Goal: Complete application form

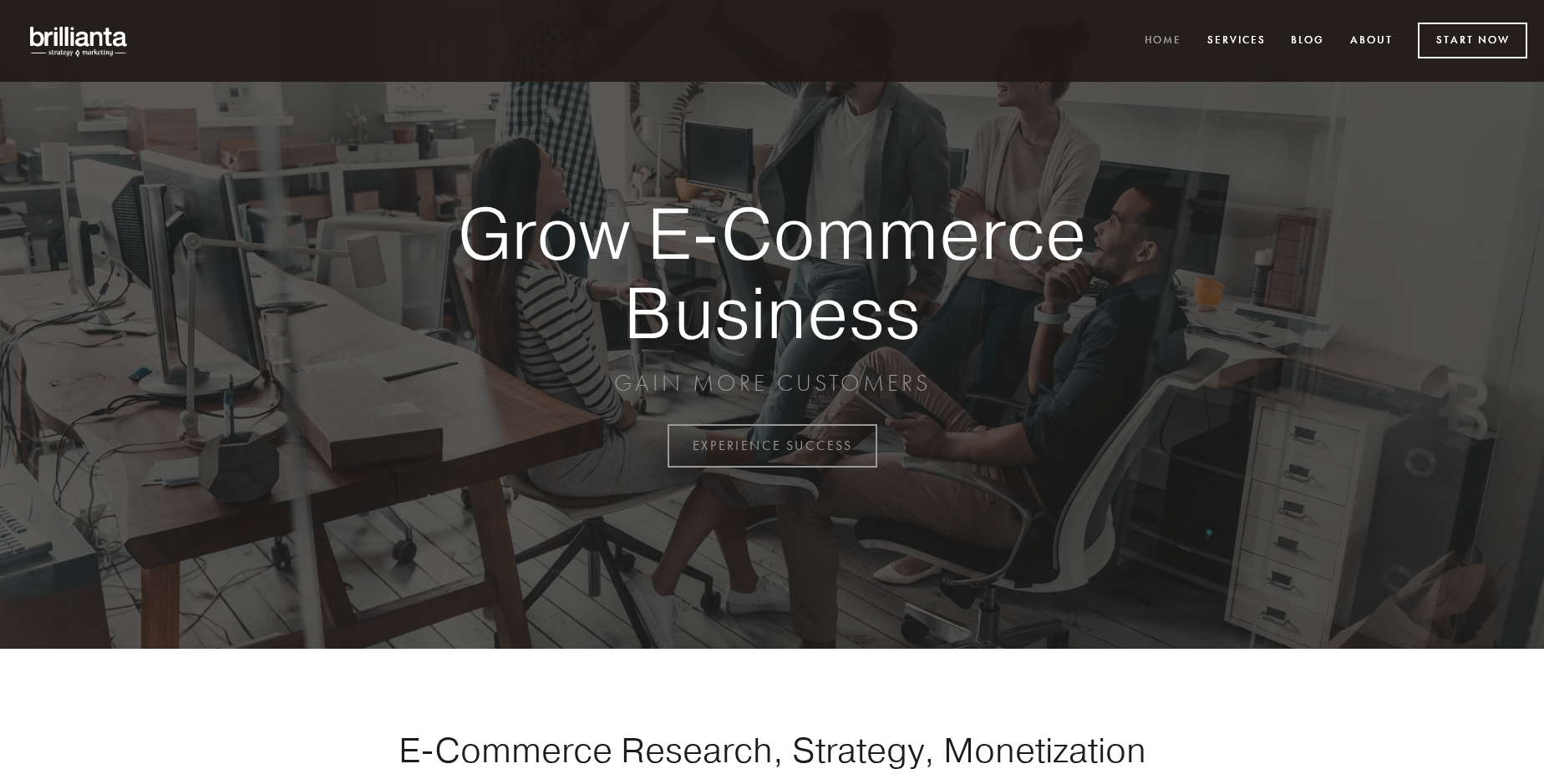
scroll to position [4377, 0]
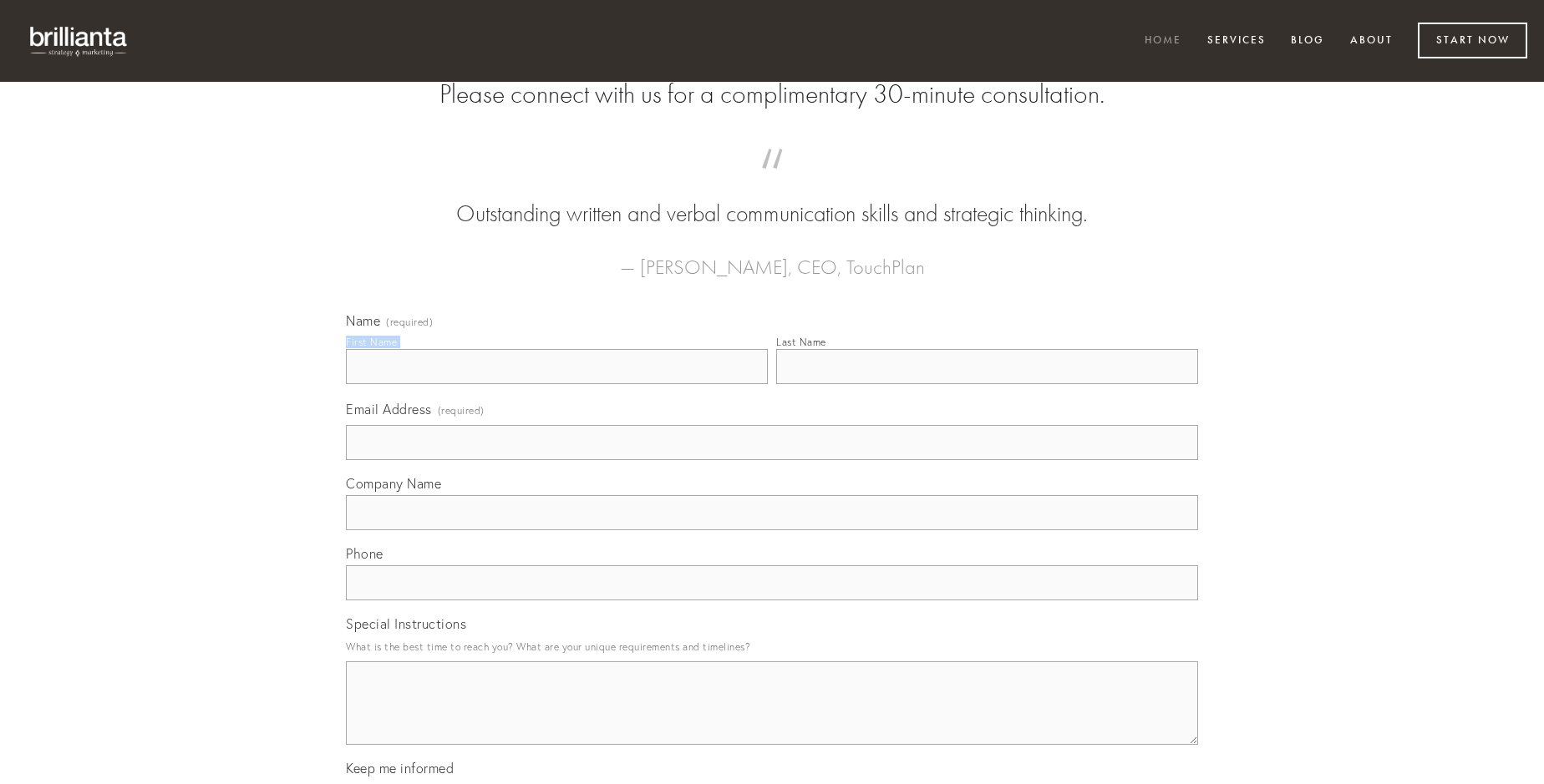
type input "[PERSON_NAME]"
click at [986, 384] on input "Last Name" at bounding box center [987, 367] width 422 height 35
type input "[PERSON_NAME]"
click at [772, 460] on input "Email Address (required)" at bounding box center [772, 443] width 853 height 35
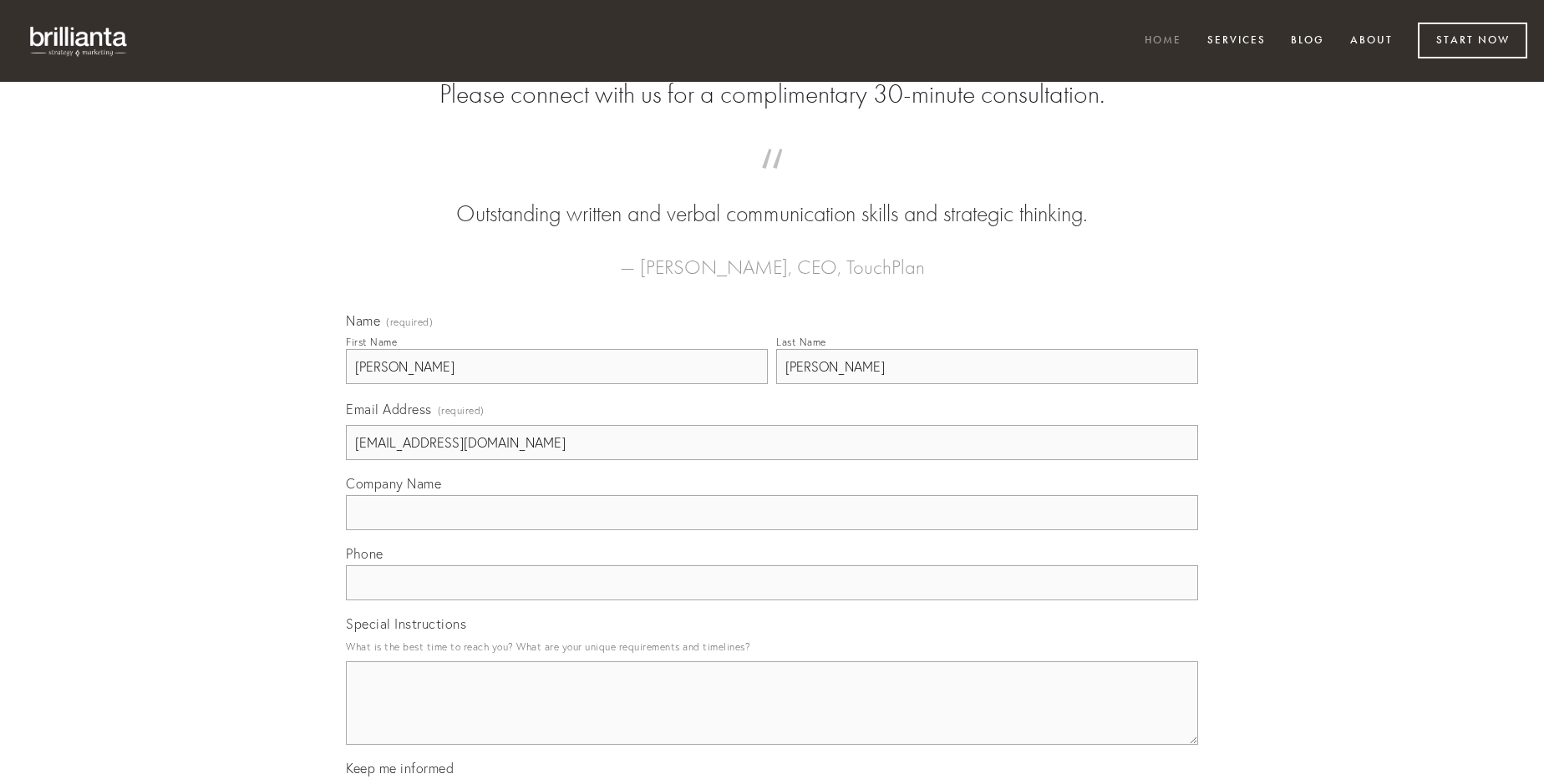
type input "[EMAIL_ADDRESS][DOMAIN_NAME]"
click at [772, 531] on input "Company Name" at bounding box center [772, 513] width 853 height 35
type input "cresco"
click at [772, 601] on input "text" at bounding box center [772, 583] width 853 height 35
click at [772, 718] on textarea "Special Instructions" at bounding box center [772, 703] width 853 height 83
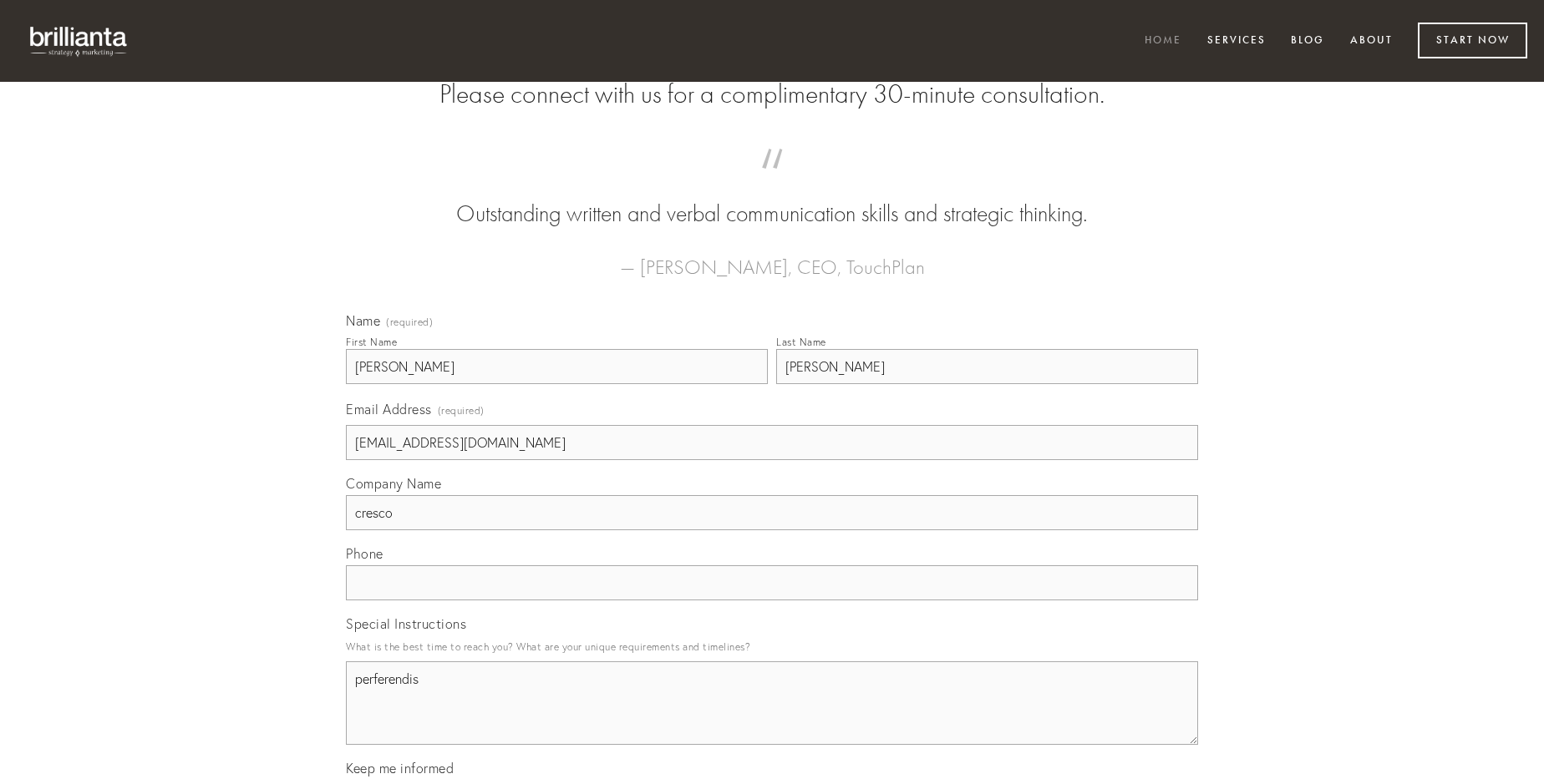
type textarea "perferendis"
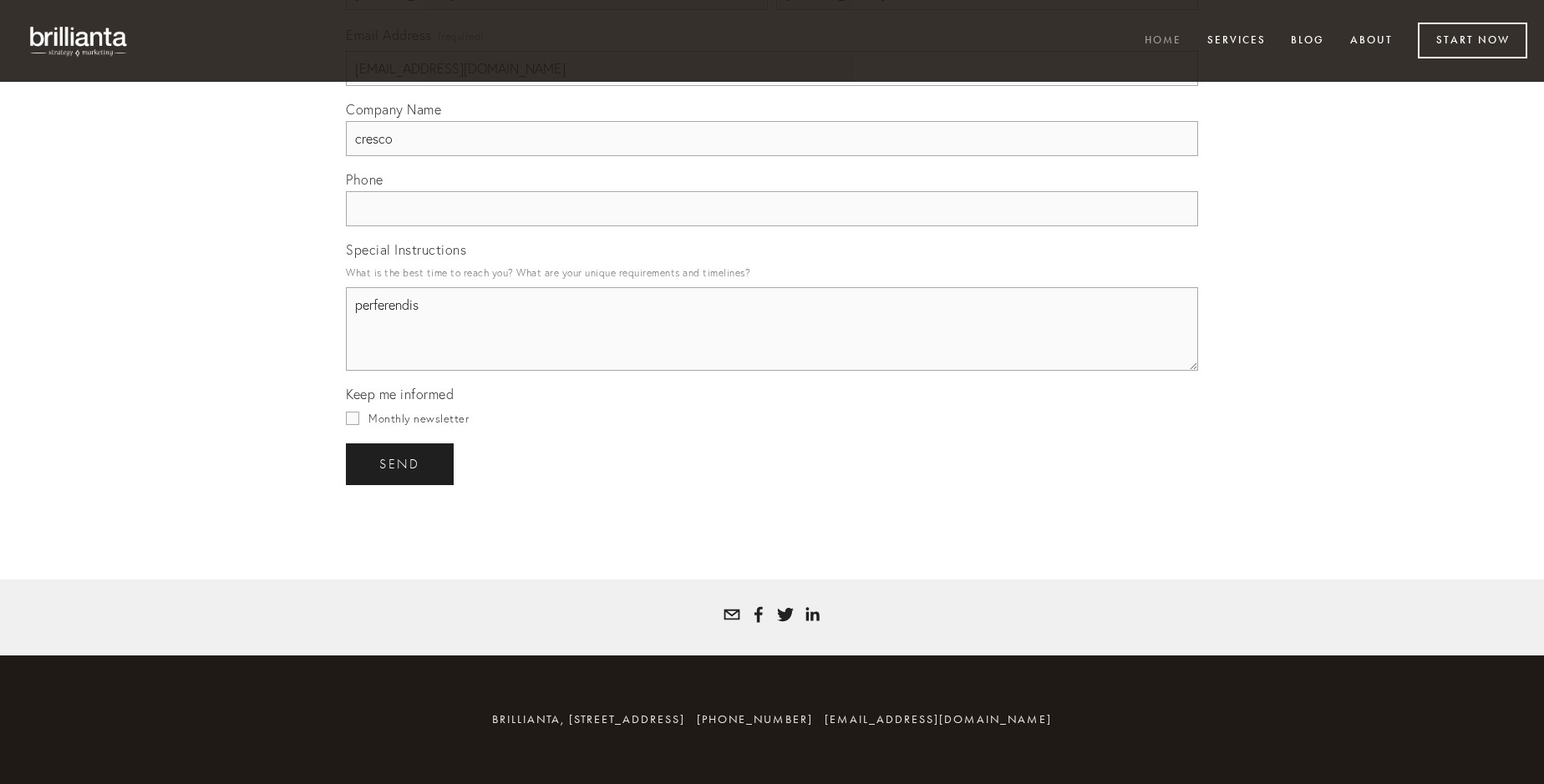
click at [401, 463] on span "send" at bounding box center [400, 464] width 41 height 15
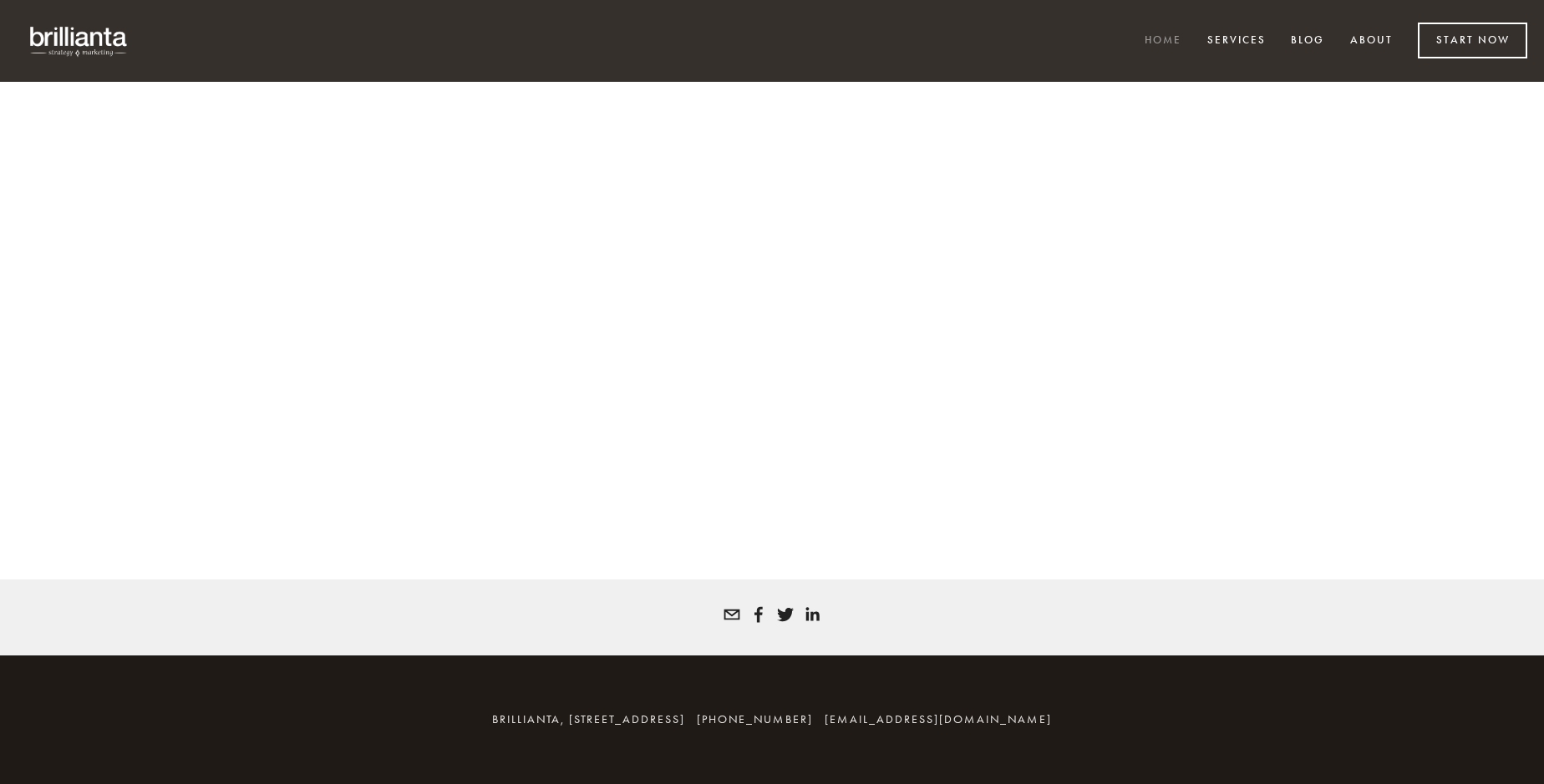
scroll to position [4355, 0]
